Goal: Information Seeking & Learning: Find specific fact

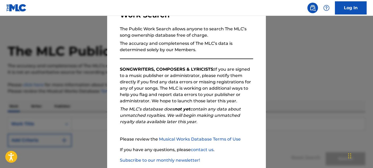
scroll to position [61, 0]
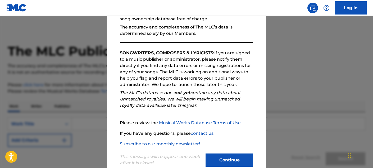
click at [219, 163] on button "Continue" at bounding box center [229, 160] width 48 height 13
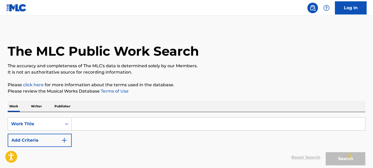
scroll to position [1, 0]
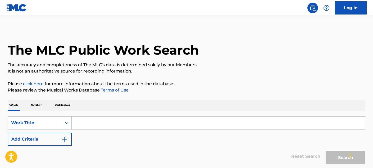
click at [108, 123] on input "Search Form" at bounding box center [218, 123] width 293 height 13
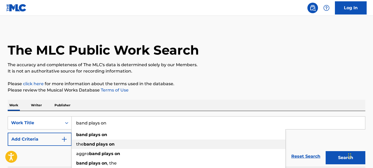
type input "band plays on"
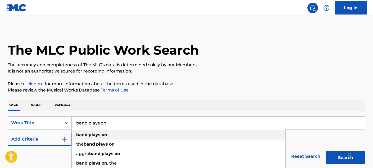
click at [98, 139] on div "band plays on" at bounding box center [179, 135] width 214 height 10
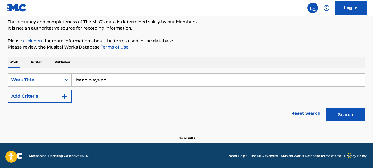
scroll to position [45, 0]
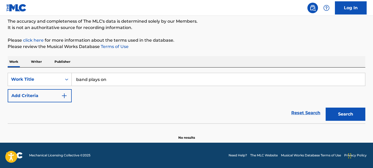
click at [33, 102] on button "Add Criteria" at bounding box center [40, 95] width 64 height 13
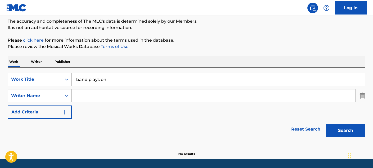
click at [108, 99] on input "Search Form" at bounding box center [213, 96] width 283 height 13
type input "l"
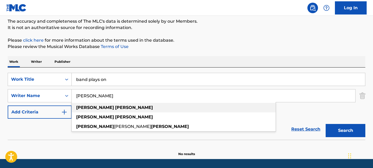
type input "[PERSON_NAME]"
click at [115, 109] on strong "[PERSON_NAME]" at bounding box center [134, 107] width 38 height 5
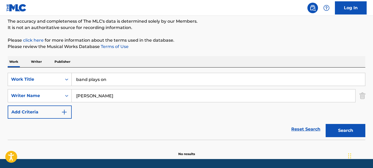
click at [341, 132] on button "Search" at bounding box center [345, 130] width 40 height 13
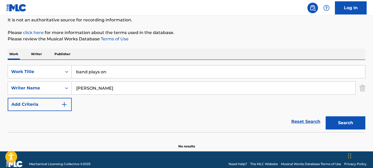
scroll to position [53, 0]
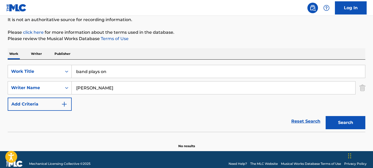
click at [94, 89] on input "[PERSON_NAME]" at bounding box center [213, 88] width 283 height 13
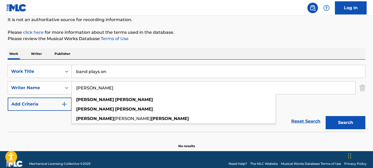
click at [94, 89] on input "[PERSON_NAME]" at bounding box center [213, 88] width 283 height 13
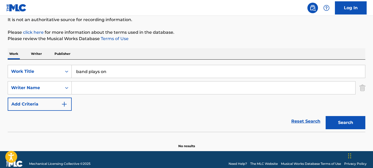
click at [371, 129] on div "The MLC Public Work Search The accuracy and completeness of The MLC's data is d…" at bounding box center [186, 62] width 370 height 172
click at [342, 121] on button "Search" at bounding box center [345, 122] width 40 height 13
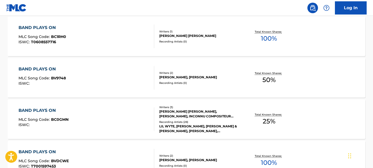
scroll to position [183, 0]
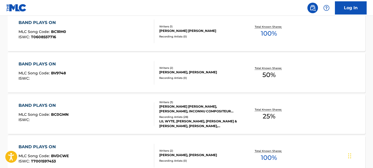
click at [179, 109] on div "[PERSON_NAME] [PERSON_NAME], [PERSON_NAME], INCONNU COMPOSITEUR AUTEUR" at bounding box center [199, 109] width 80 height 10
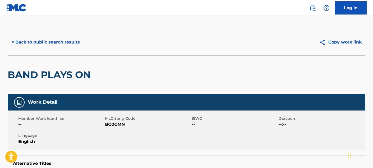
click at [41, 44] on button "< Back to public search results" at bounding box center [46, 42] width 76 height 13
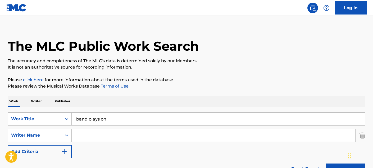
scroll to position [82, 0]
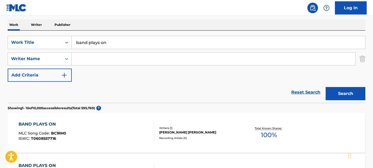
click at [103, 44] on input "band plays on" at bounding box center [218, 42] width 293 height 13
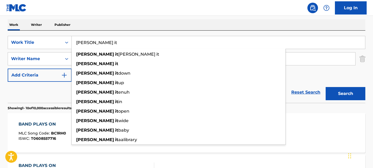
type input "[PERSON_NAME] it"
click at [103, 24] on div "Work Writer Publisher" at bounding box center [186, 24] width 357 height 11
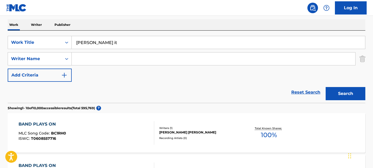
click at [90, 62] on input "Search Form" at bounding box center [213, 59] width 283 height 13
type input "[PERSON_NAME]"
click at [325, 87] on button "Search" at bounding box center [345, 93] width 40 height 13
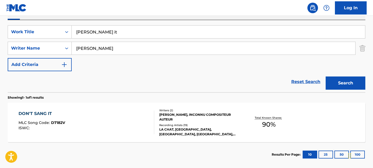
scroll to position [119, 0]
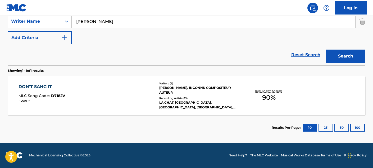
click at [186, 91] on div "[PERSON_NAME], INCONNU COMPOSITEUR AUTEUR" at bounding box center [199, 91] width 80 height 10
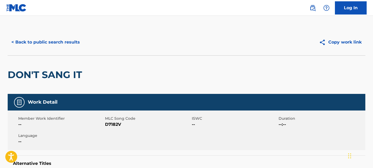
click at [31, 40] on button "< Back to public search results" at bounding box center [46, 42] width 76 height 13
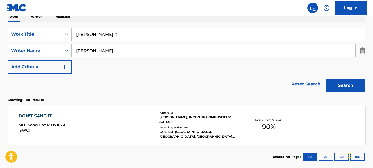
scroll to position [88, 0]
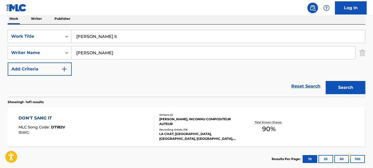
click at [110, 54] on input "[PERSON_NAME]" at bounding box center [213, 53] width 283 height 13
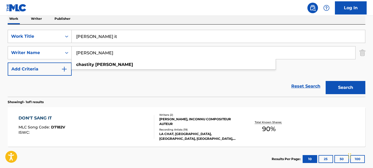
click at [109, 54] on input "[PERSON_NAME]" at bounding box center [213, 53] width 283 height 13
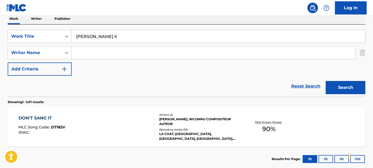
click at [342, 89] on button "Search" at bounding box center [345, 87] width 40 height 13
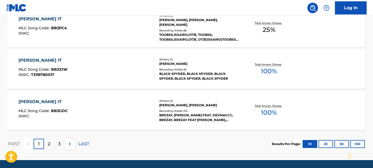
scroll to position [495, 0]
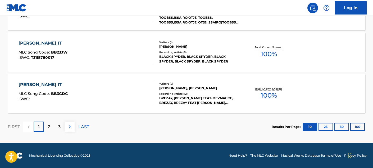
click at [355, 126] on button "100" at bounding box center [357, 127] width 15 height 8
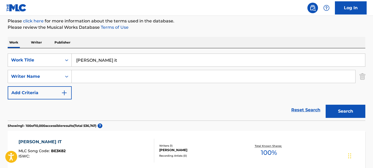
scroll to position [0, 0]
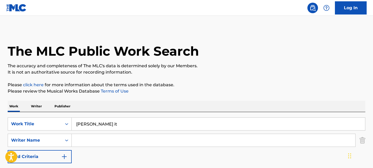
click at [91, 124] on input "[PERSON_NAME] it" at bounding box center [218, 124] width 293 height 13
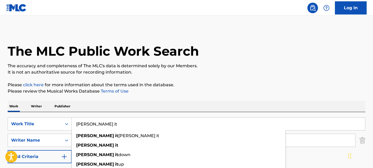
click at [91, 124] on input "[PERSON_NAME] it" at bounding box center [218, 124] width 293 height 13
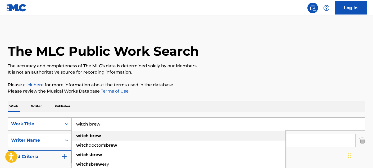
type input "witch brew"
click at [88, 136] on strong "witch" at bounding box center [82, 135] width 12 height 5
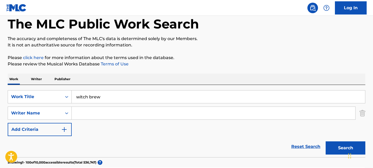
scroll to position [59, 0]
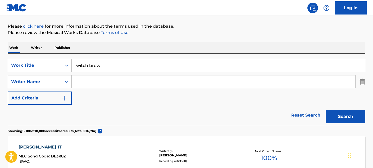
click at [355, 117] on button "Search" at bounding box center [345, 116] width 40 height 13
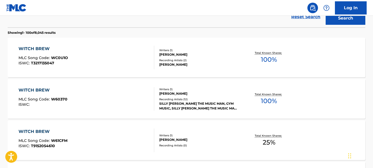
scroll to position [189, 0]
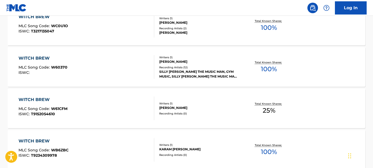
click at [209, 102] on div "Writers ( 1 )" at bounding box center [199, 104] width 80 height 4
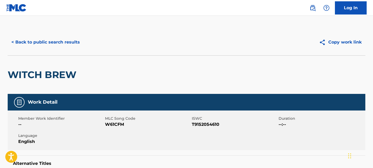
click at [43, 44] on button "< Back to public search results" at bounding box center [46, 42] width 76 height 13
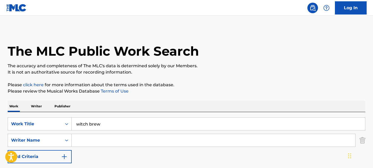
scroll to position [219, 0]
